Goal: Information Seeking & Learning: Learn about a topic

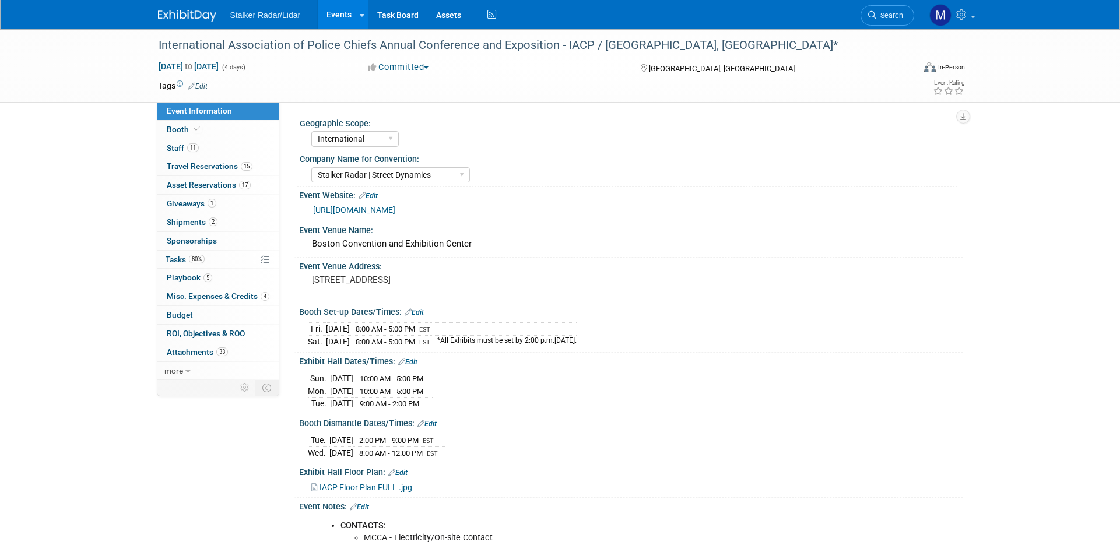
select select "International"
select select "Stalker Radar | Street Dynamics"
click at [343, 15] on link "Events" at bounding box center [339, 14] width 43 height 29
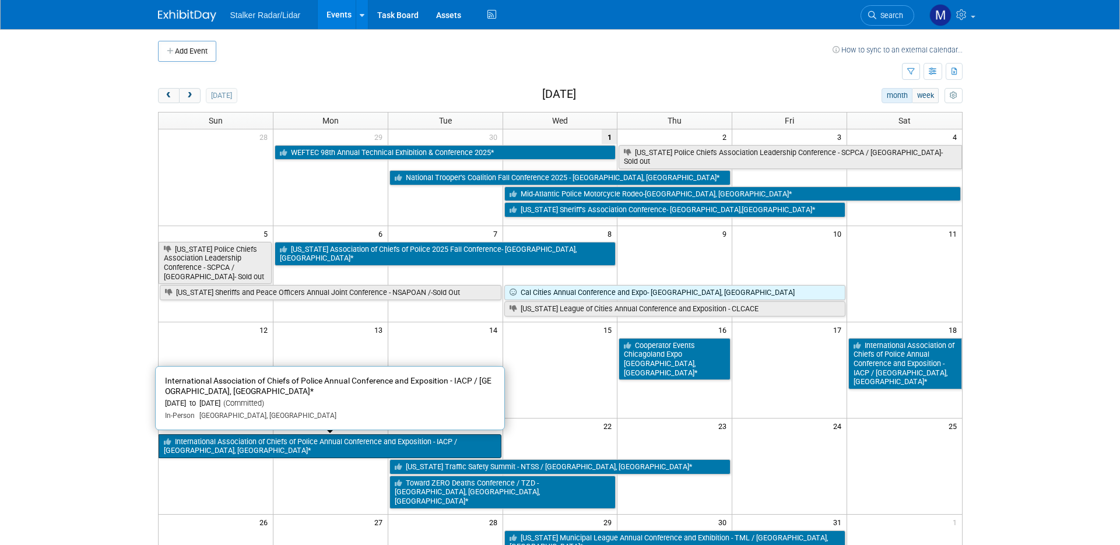
click at [301, 441] on link "International Association of Chiefs of Police Annual Conference and Exposition …" at bounding box center [330, 446] width 343 height 24
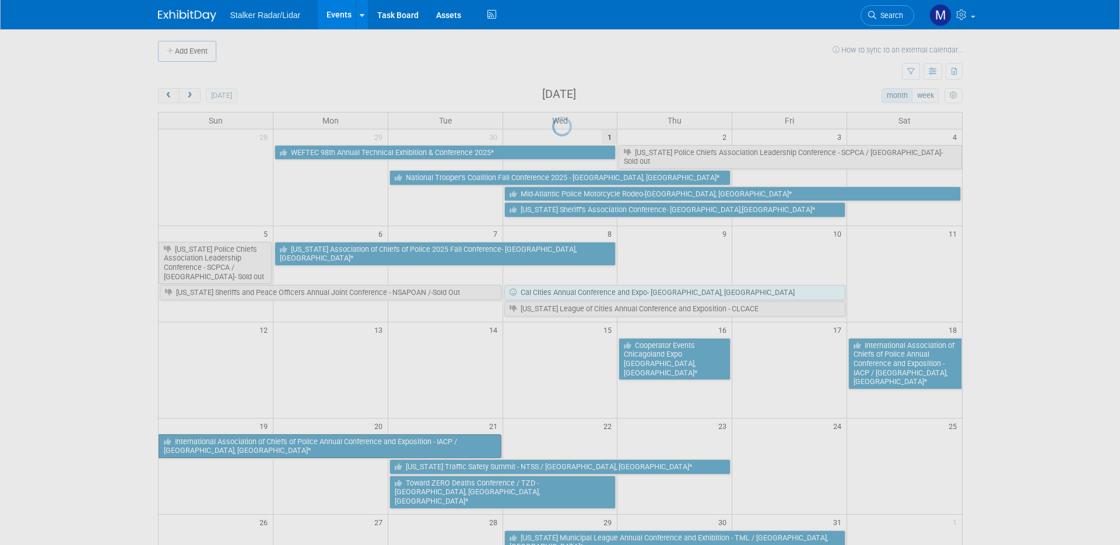
click at [552, 441] on div at bounding box center [560, 272] width 16 height 545
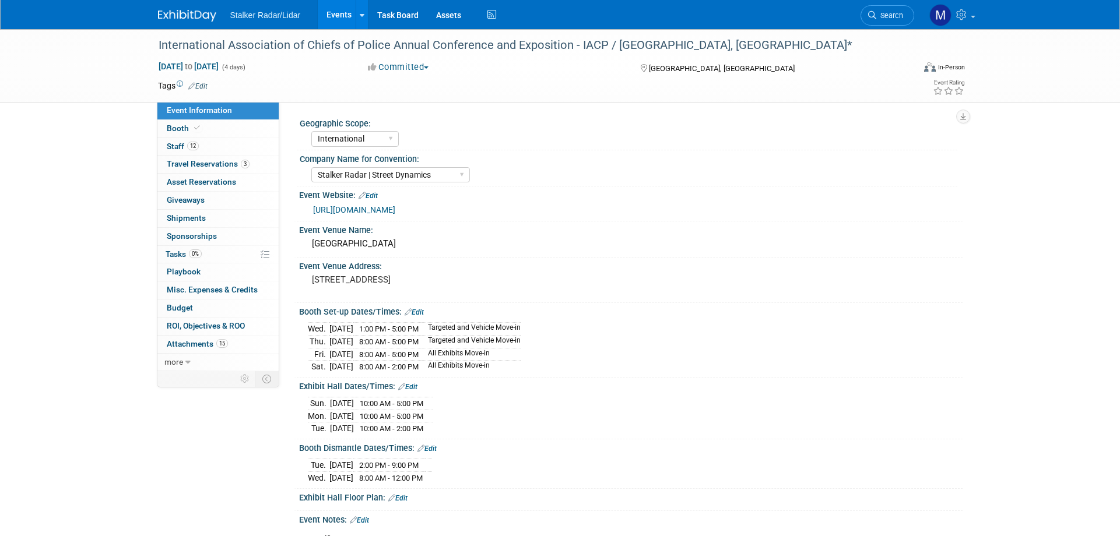
select select "International"
select select "Stalker Radar | Street Dynamics"
click at [335, 21] on link "Events" at bounding box center [339, 14] width 43 height 29
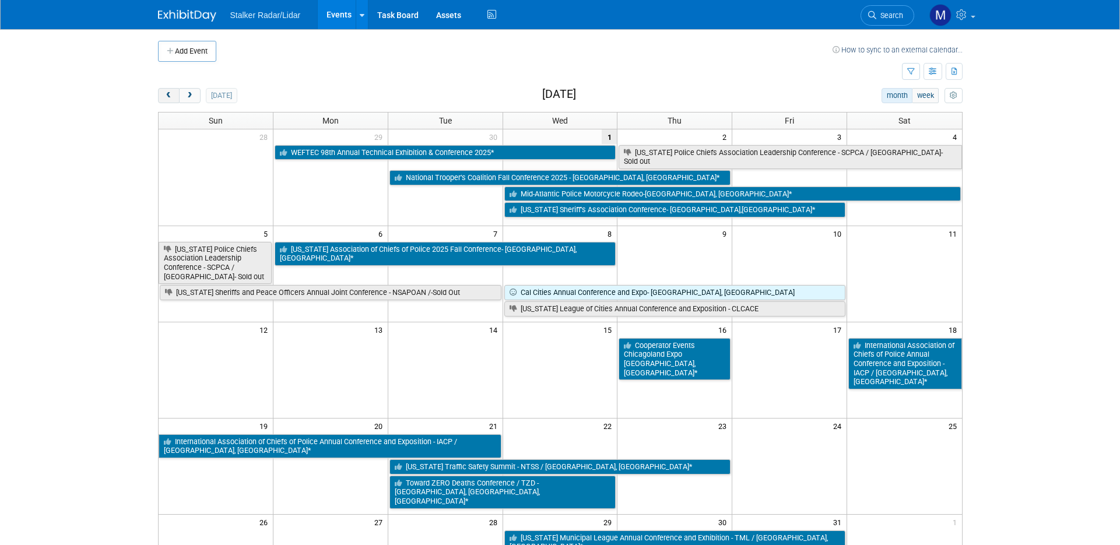
click at [170, 97] on span "prev" at bounding box center [168, 96] width 9 height 8
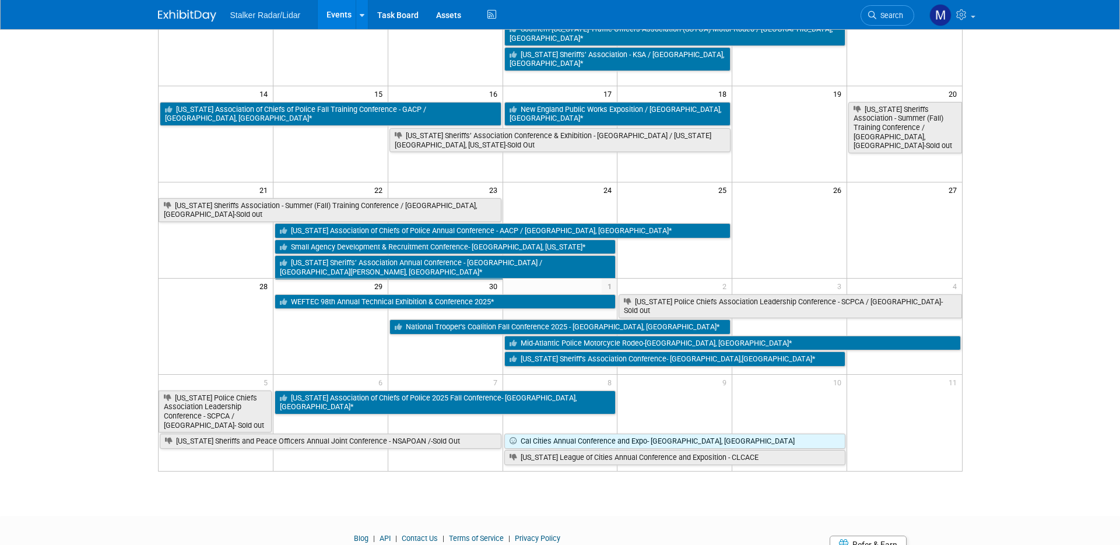
scroll to position [289, 0]
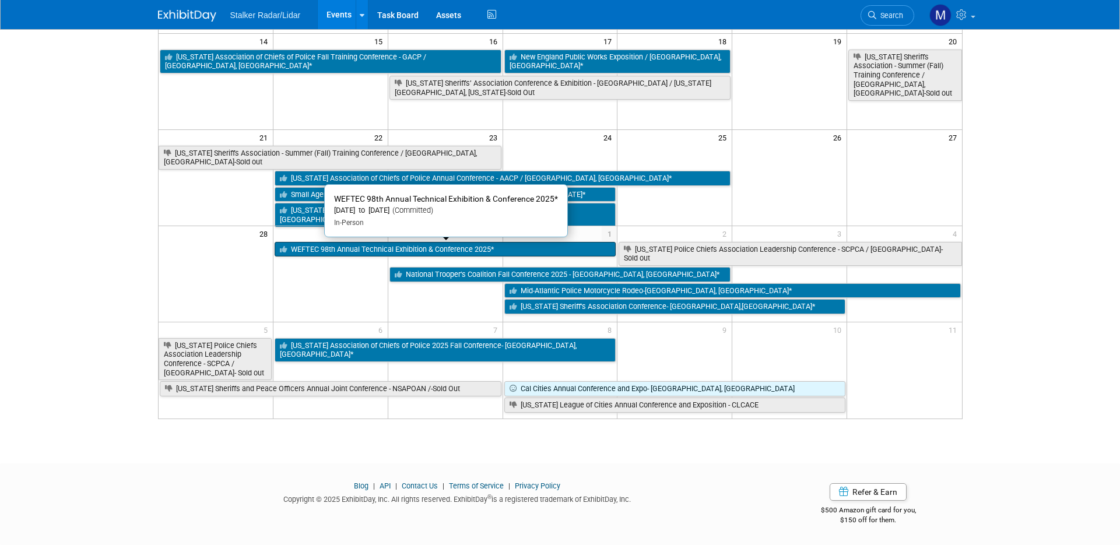
click at [337, 247] on link "WEFTEC 98th Annual Technical Exhibition & Conference 2025*" at bounding box center [445, 249] width 342 height 15
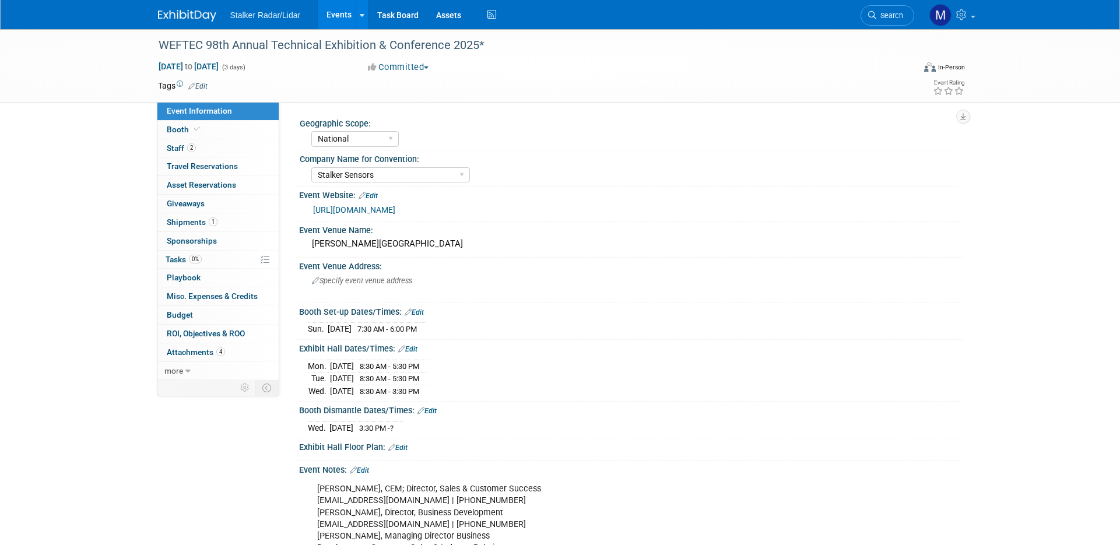
select select "National"
select select "Stalker Sensors"
